Goal: Transaction & Acquisition: Obtain resource

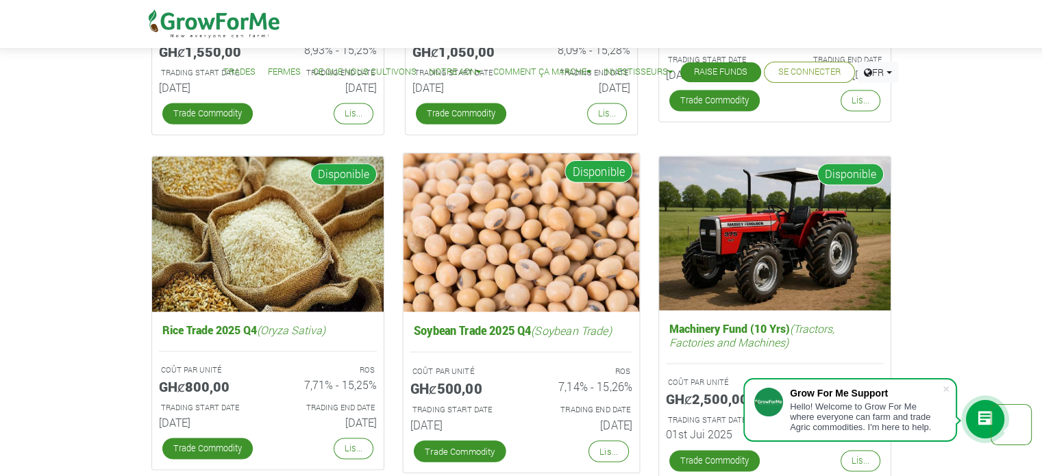
scroll to position [1849, 0]
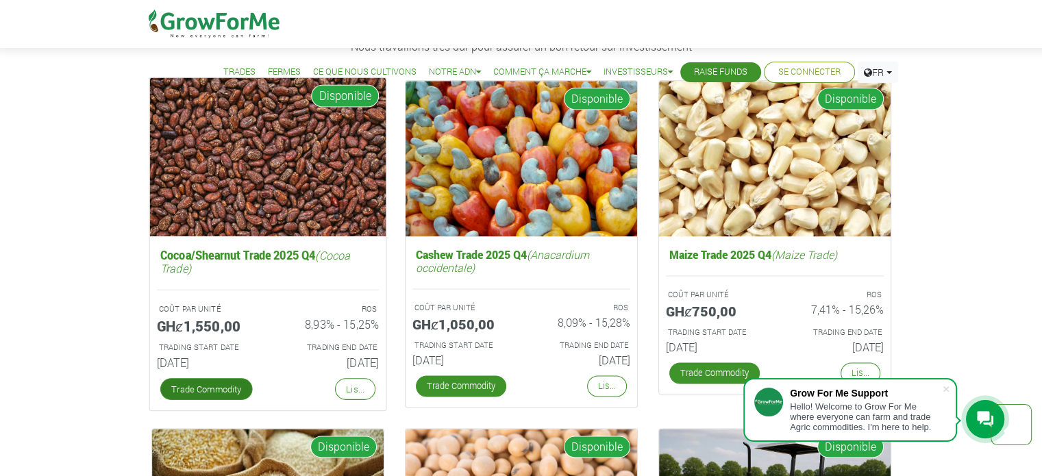
click at [211, 386] on link "Trade Commodity" at bounding box center [206, 389] width 92 height 22
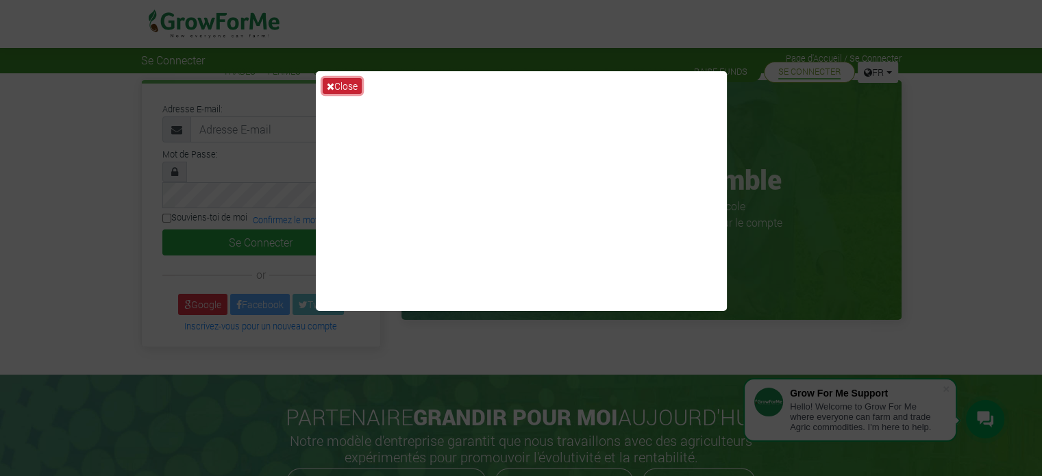
click at [353, 86] on button "Close" at bounding box center [342, 86] width 39 height 16
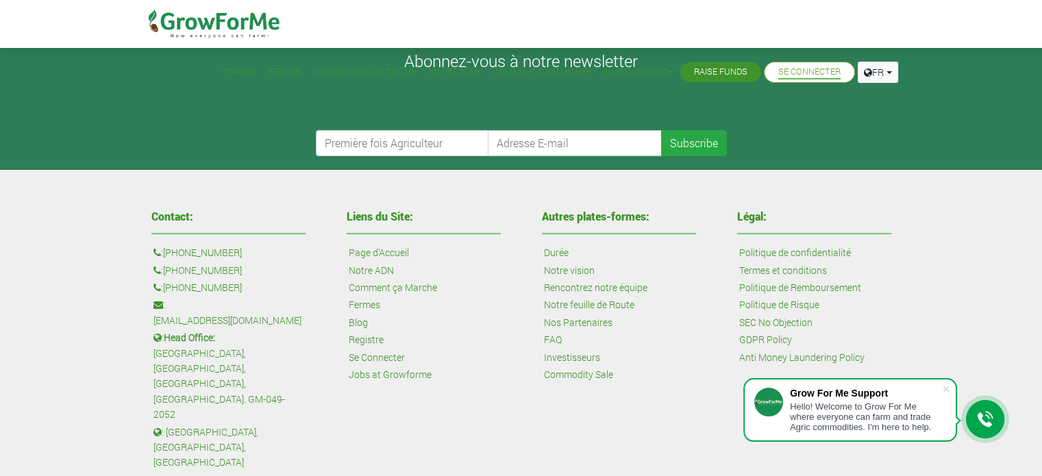
scroll to position [548, 0]
